Goal: Task Accomplishment & Management: Manage account settings

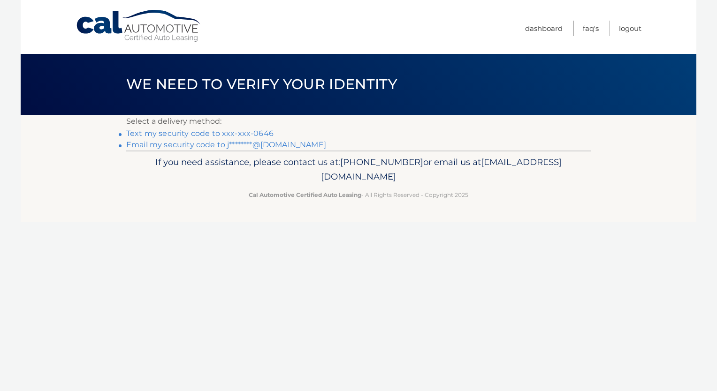
click at [208, 131] on link "Text my security code to xxx-xxx-0646" at bounding box center [199, 133] width 147 height 9
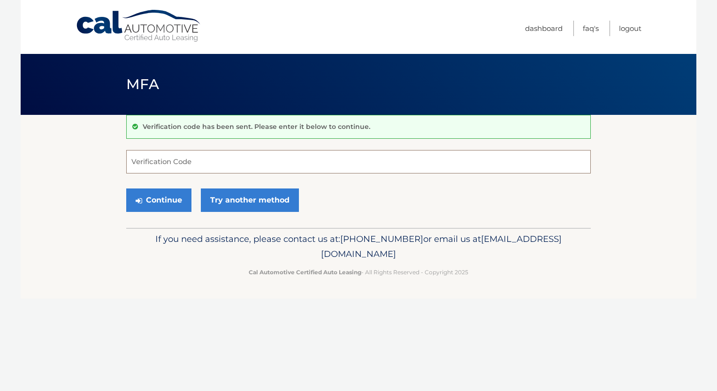
click at [208, 161] on input "Verification Code" at bounding box center [358, 161] width 464 height 23
type input "058194"
click at [145, 204] on button "Continue" at bounding box center [158, 200] width 65 height 23
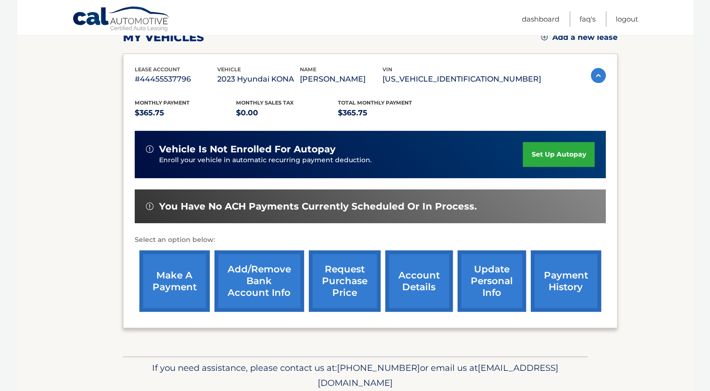
scroll to position [176, 0]
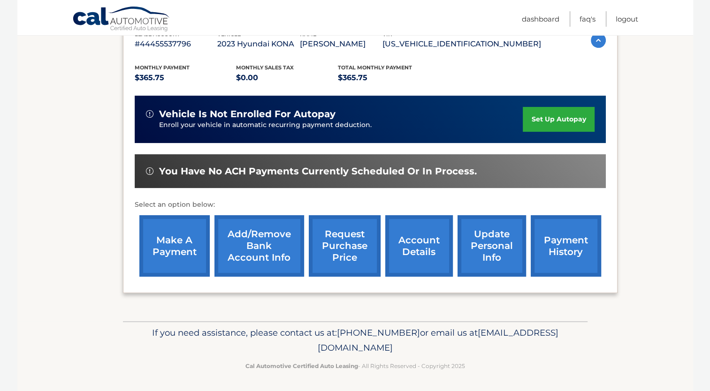
click at [480, 238] on link "update personal info" at bounding box center [491, 245] width 68 height 61
click at [330, 234] on link "request purchase price" at bounding box center [345, 245] width 72 height 61
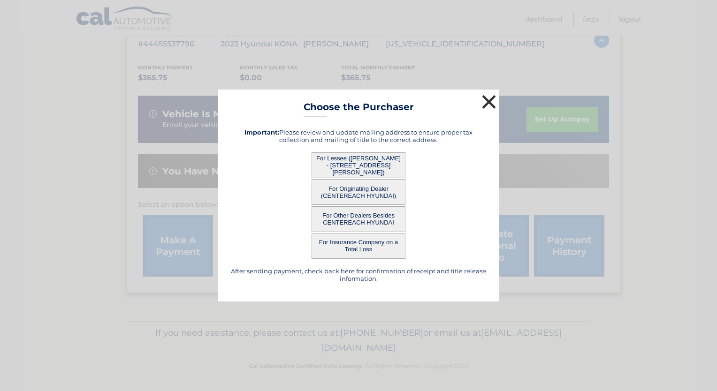
click at [490, 104] on button "×" at bounding box center [488, 101] width 19 height 19
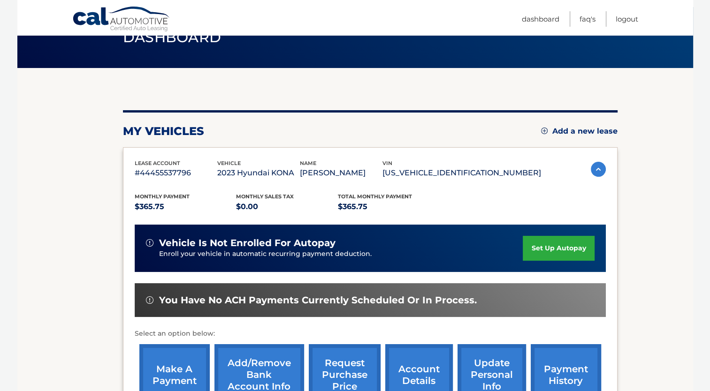
scroll to position [0, 0]
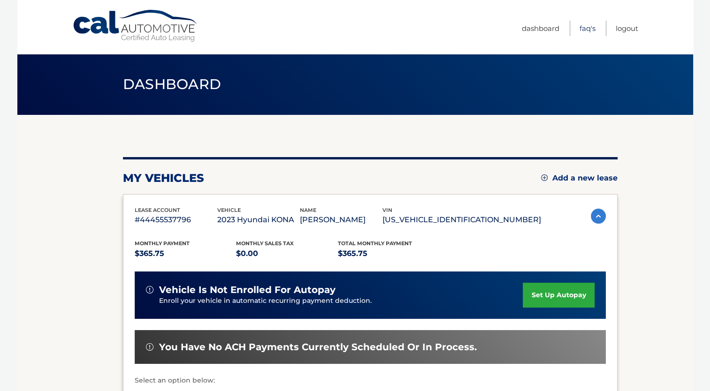
click at [583, 27] on link "FAQ's" at bounding box center [587, 28] width 16 height 15
click at [595, 217] on img at bounding box center [597, 216] width 15 height 15
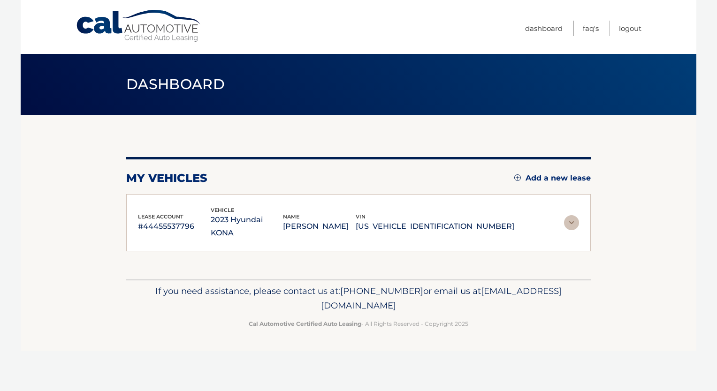
click at [569, 216] on img at bounding box center [571, 222] width 15 height 15
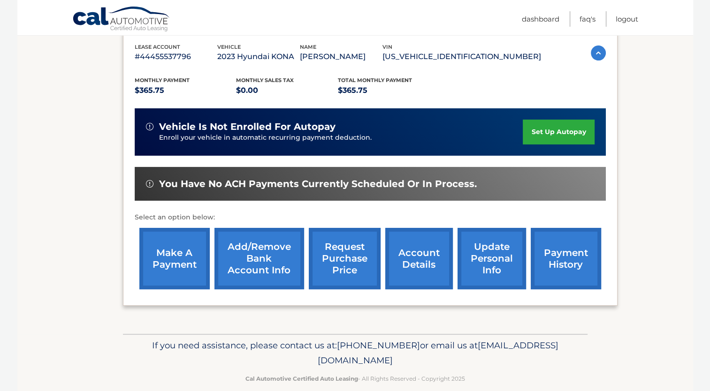
scroll to position [176, 0]
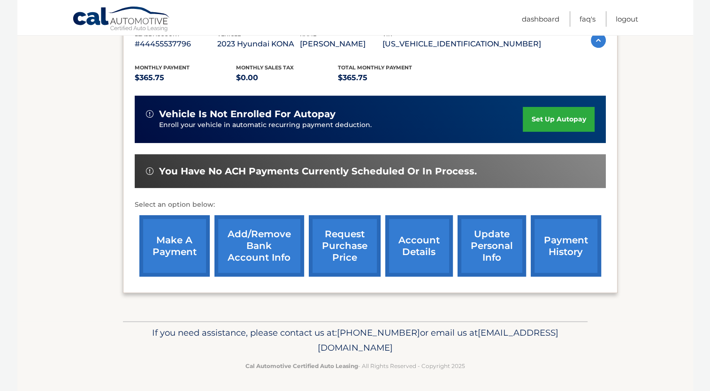
click at [348, 254] on link "request purchase price" at bounding box center [345, 245] width 72 height 61
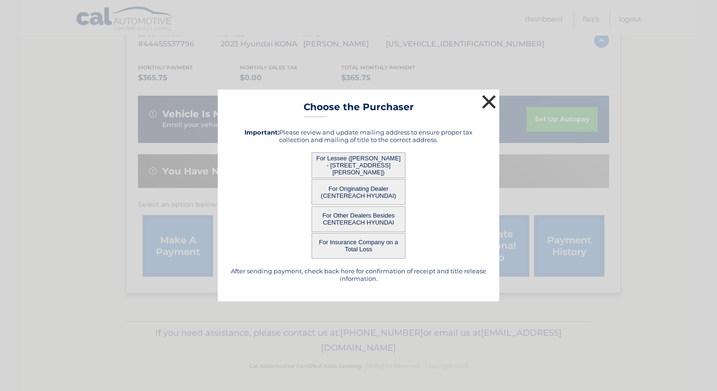
click at [490, 98] on button "×" at bounding box center [488, 101] width 19 height 19
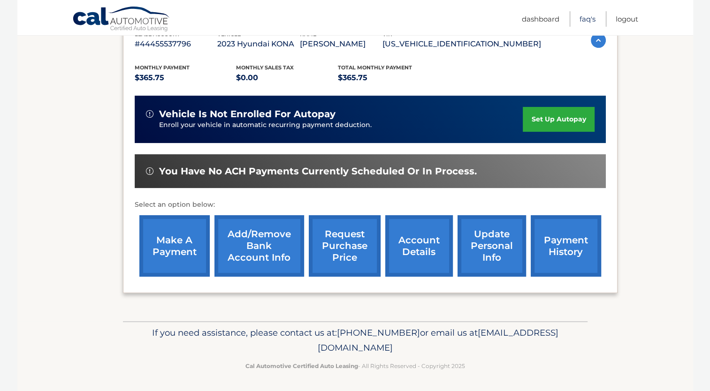
click at [582, 18] on link "FAQ's" at bounding box center [587, 18] width 16 height 15
click at [623, 19] on link "Logout" at bounding box center [626, 18] width 23 height 15
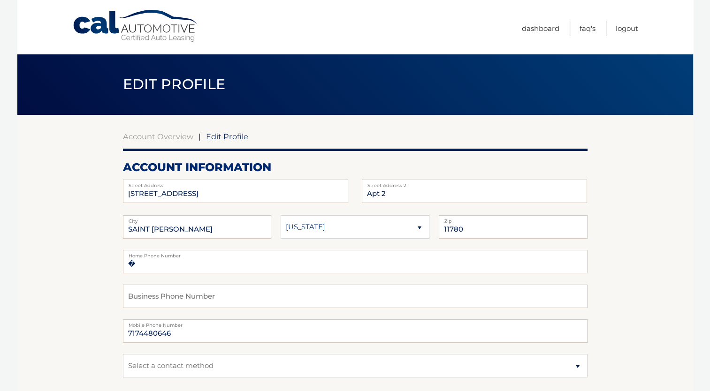
click at [174, 187] on label "Street Address" at bounding box center [235, 184] width 225 height 8
drag, startPoint x: 171, startPoint y: 193, endPoint x: 99, endPoint y: 192, distance: 71.3
type input "6039"
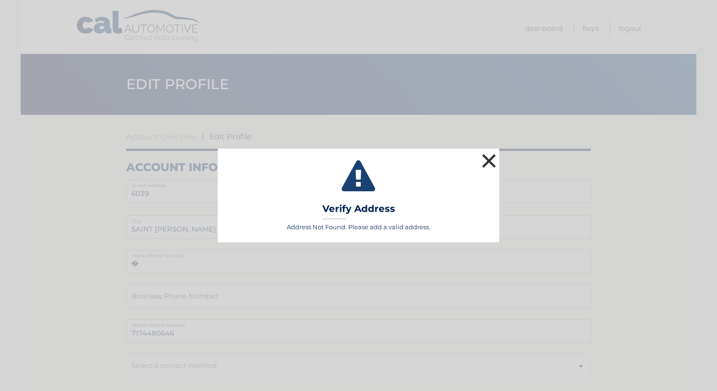
click at [483, 160] on button "×" at bounding box center [488, 160] width 19 height 19
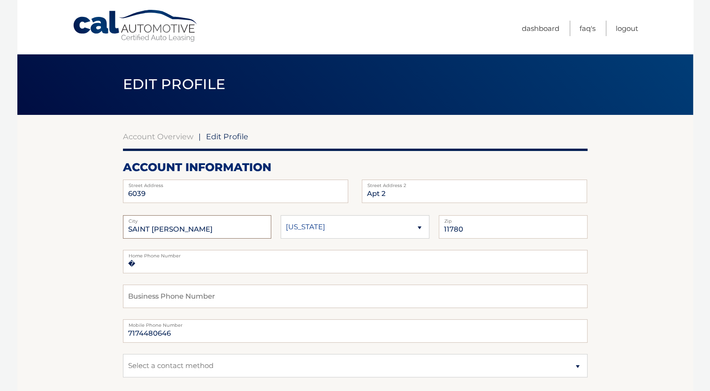
click at [175, 226] on input "SAINT JAMES" at bounding box center [197, 226] width 149 height 23
drag, startPoint x: 390, startPoint y: 194, endPoint x: 351, endPoint y: 191, distance: 39.5
click at [351, 191] on fieldset "6039 Street Address Apt 2 Street Address 2" at bounding box center [355, 191] width 464 height 23
click at [151, 202] on input "6039" at bounding box center [235, 191] width 225 height 23
drag, startPoint x: 257, startPoint y: 191, endPoint x: 189, endPoint y: 194, distance: 68.1
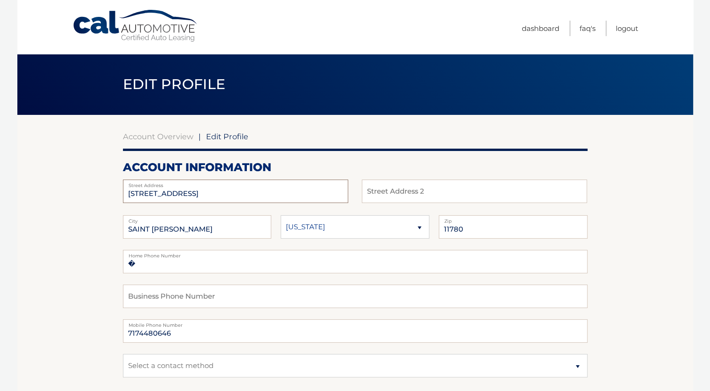
click at [189, 194] on input "6039 72nd Street, Maspeth, NY 11378" at bounding box center [235, 191] width 225 height 23
type input "[STREET_ADDRESS]"
click at [136, 230] on input "SAINT JAMES" at bounding box center [197, 226] width 149 height 23
drag, startPoint x: 184, startPoint y: 229, endPoint x: 115, endPoint y: 235, distance: 69.3
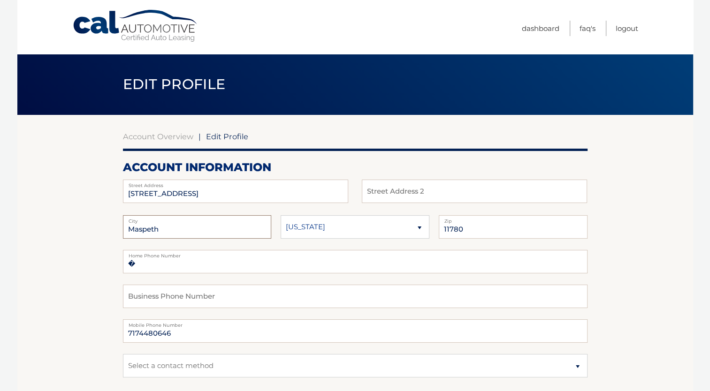
type input "Maspeth"
type input "11378"
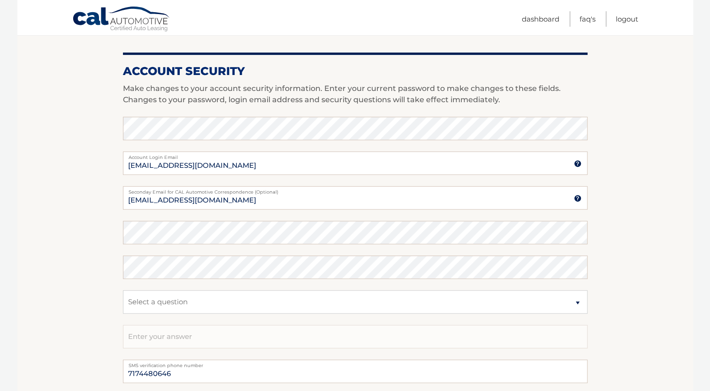
scroll to position [422, 0]
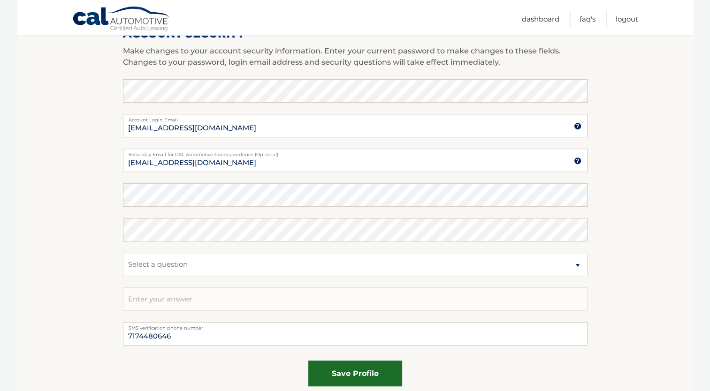
click at [334, 369] on button "save profile" at bounding box center [355, 374] width 94 height 26
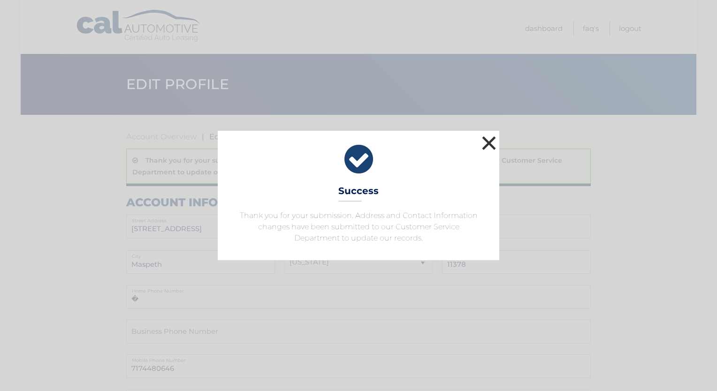
click at [488, 143] on button "×" at bounding box center [488, 143] width 19 height 19
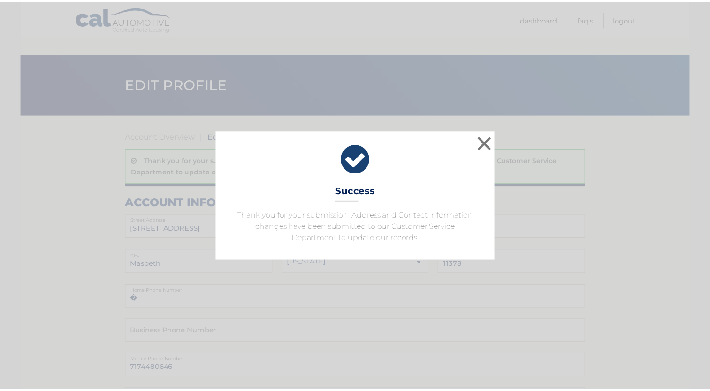
scroll to position [422, 0]
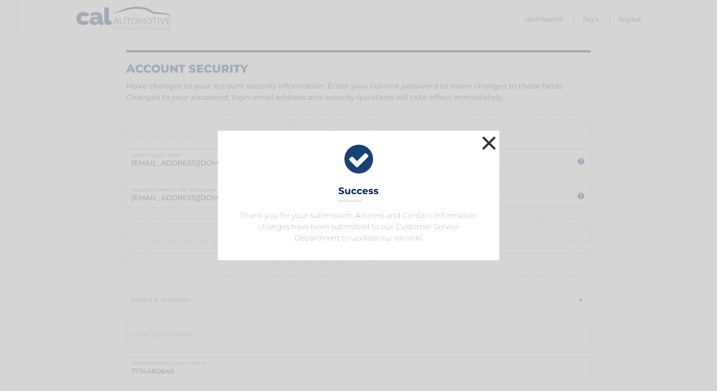
click at [488, 143] on button "×" at bounding box center [488, 143] width 19 height 19
